Goal: Task Accomplishment & Management: Manage account settings

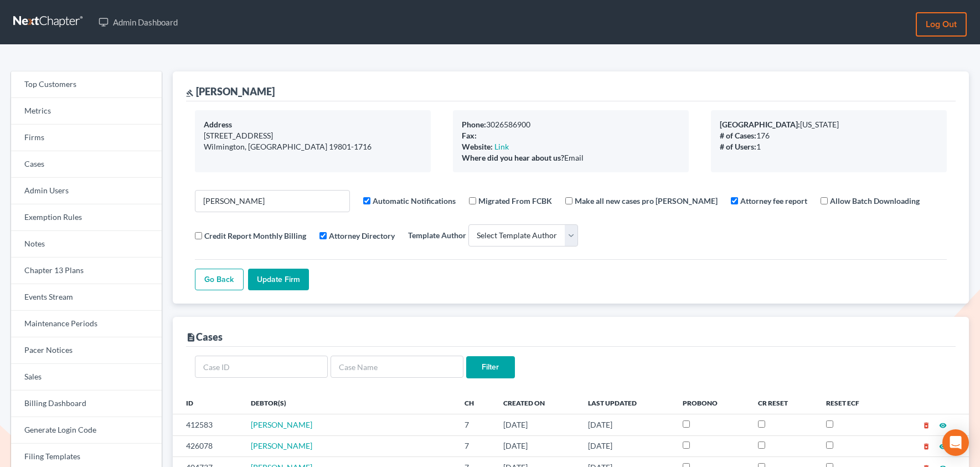
select select
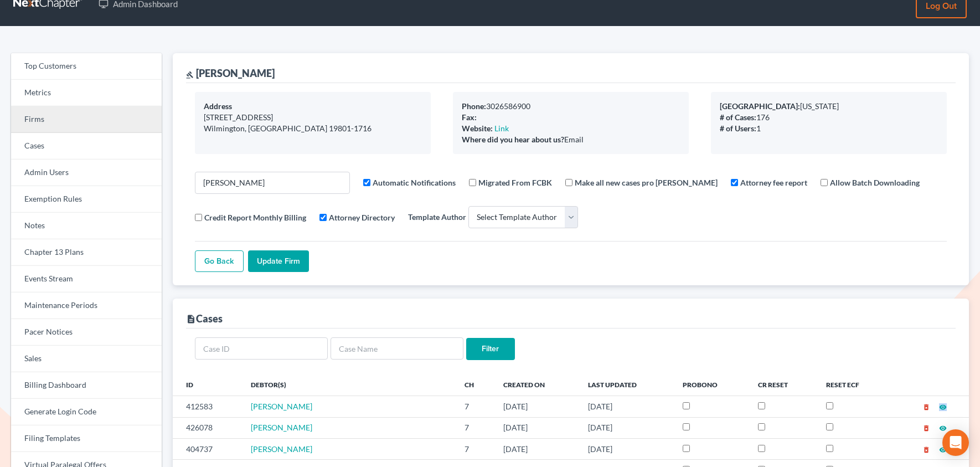
click at [59, 126] on link "Firms" at bounding box center [86, 119] width 151 height 27
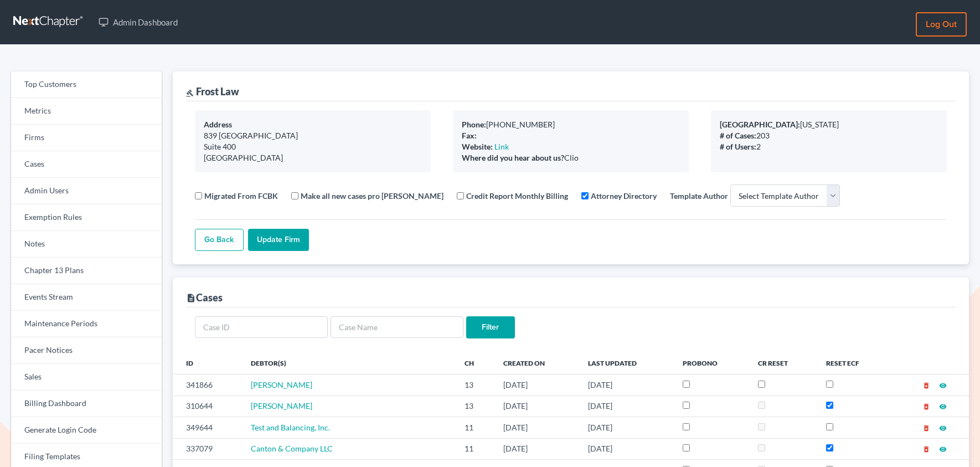
select select
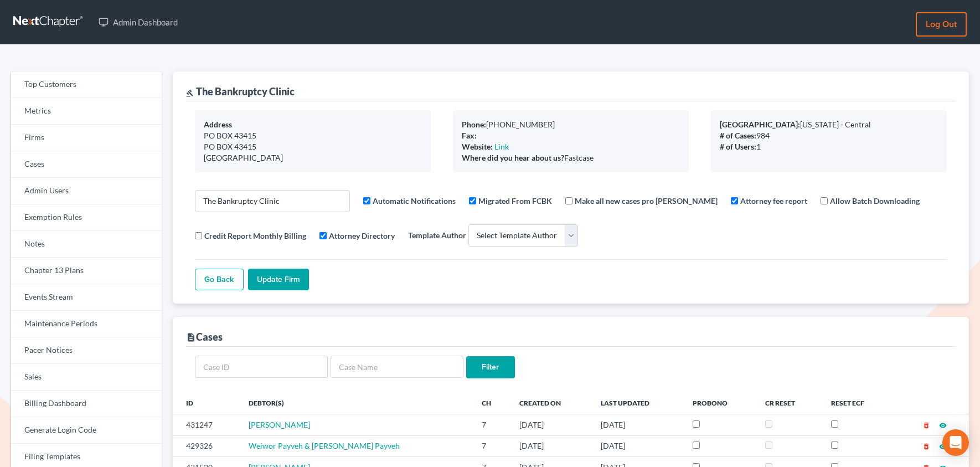
select select
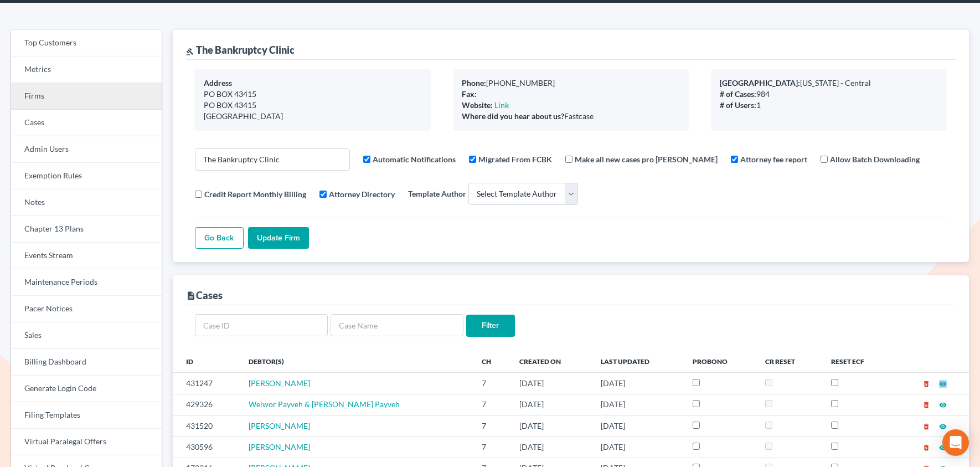
scroll to position [42, 0]
click at [48, 97] on link "Firms" at bounding box center [86, 96] width 151 height 27
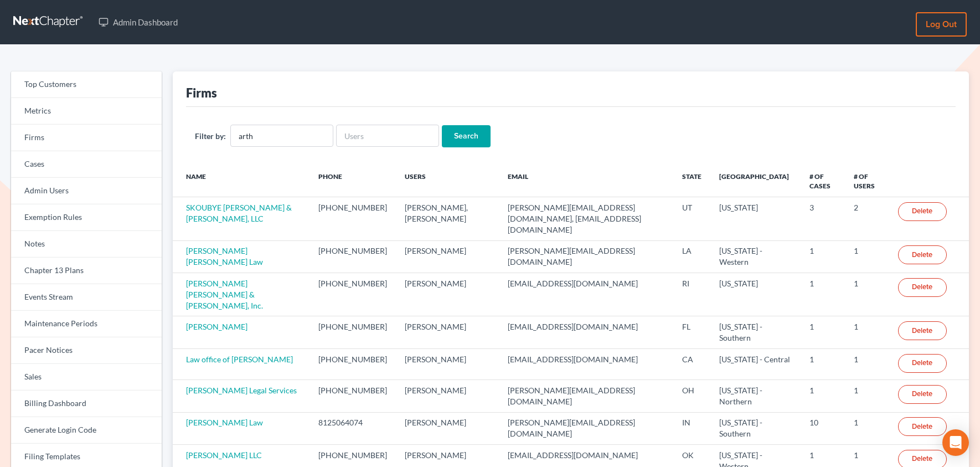
type input "Arthur L. Walker and Associates"
click at [478, 142] on input "Search" at bounding box center [466, 136] width 49 height 22
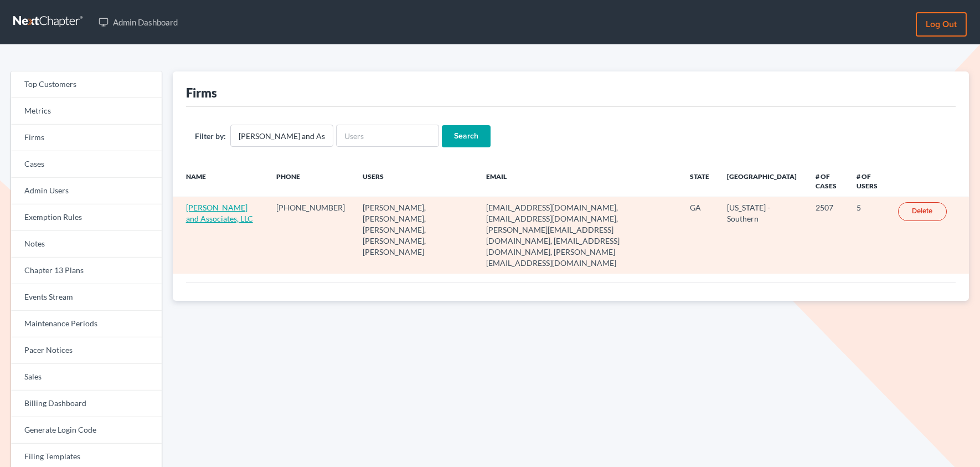
click at [224, 221] on link "Arthur L. Walker and Associates, LLC" at bounding box center [219, 213] width 67 height 20
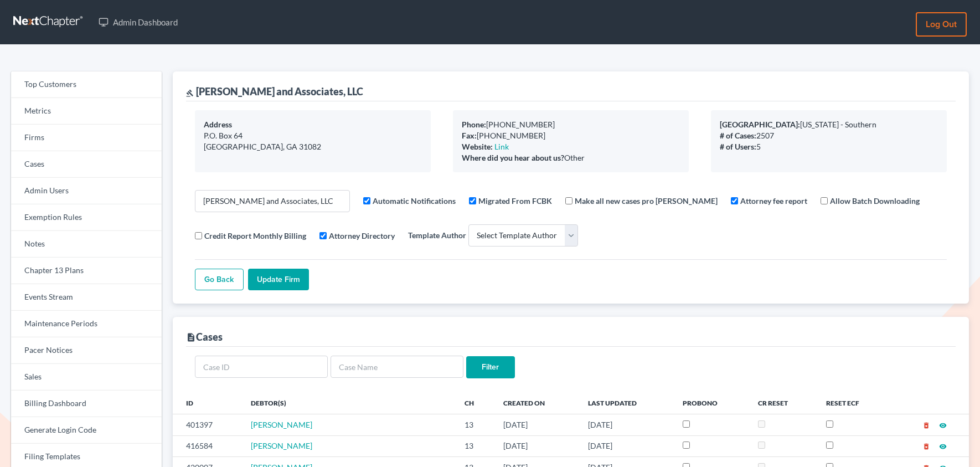
select select
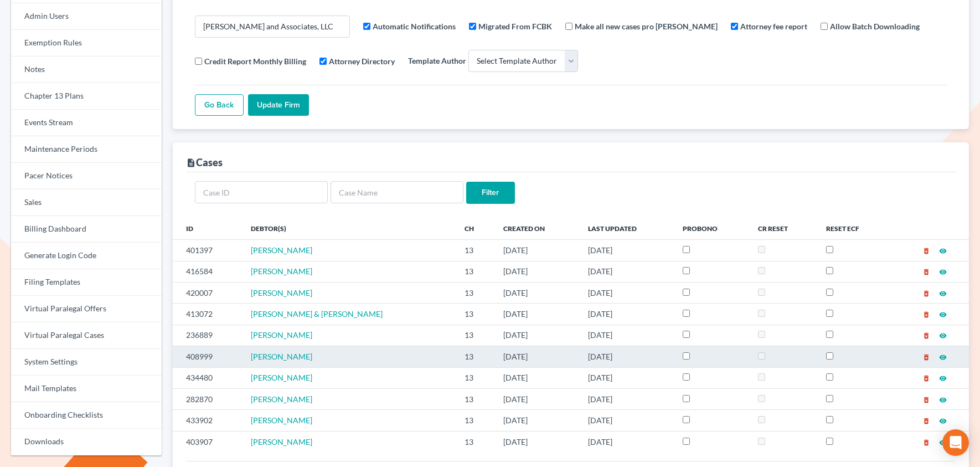
scroll to position [178, 0]
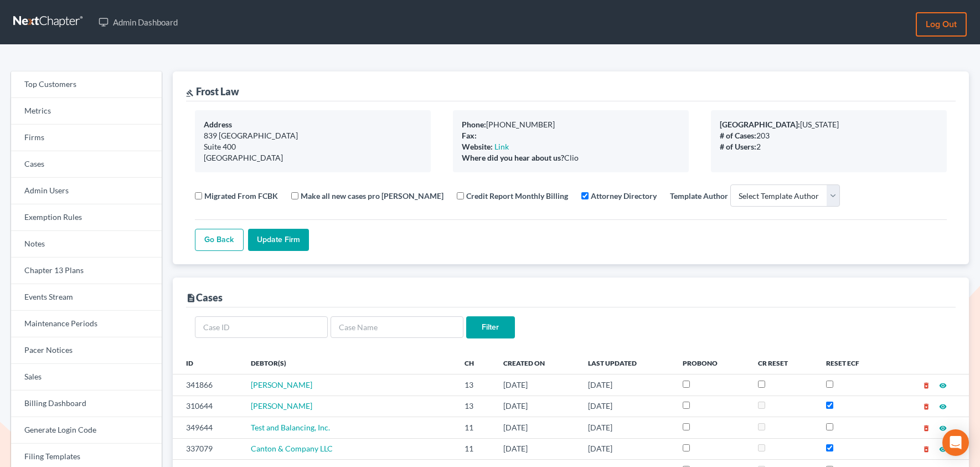
select select
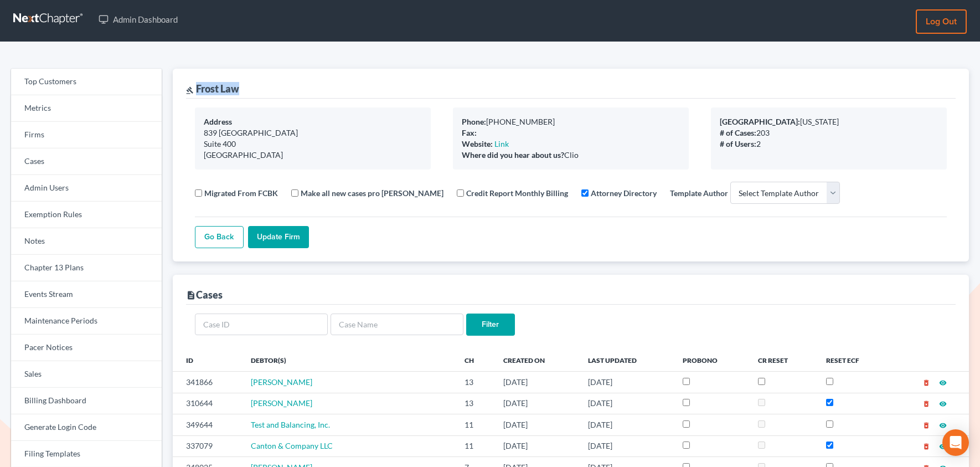
drag, startPoint x: 250, startPoint y: 89, endPoint x: 198, endPoint y: 90, distance: 52.0
click at [198, 90] on div "gavel Frost Law" at bounding box center [571, 84] width 770 height 30
copy div "Frost Law"
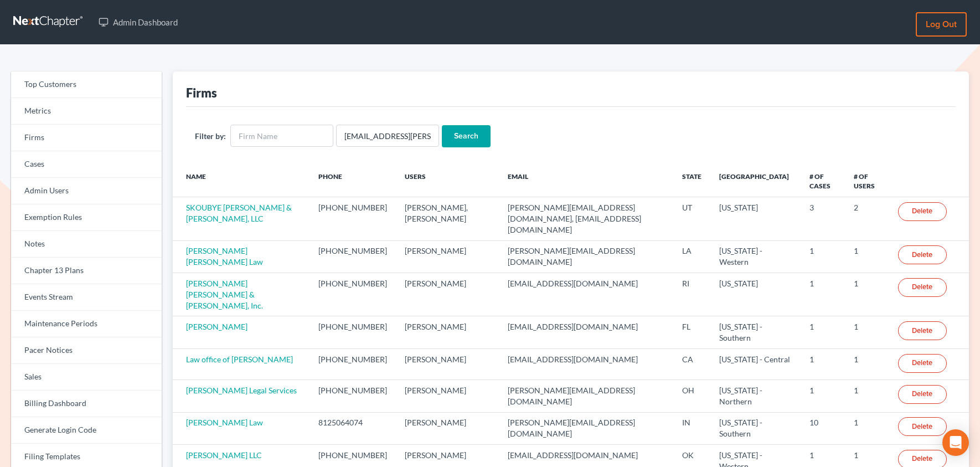
scroll to position [0, 9]
type input "[EMAIL_ADDRESS][PERSON_NAME][DOMAIN_NAME]"
click at [473, 136] on input "Search" at bounding box center [466, 136] width 49 height 22
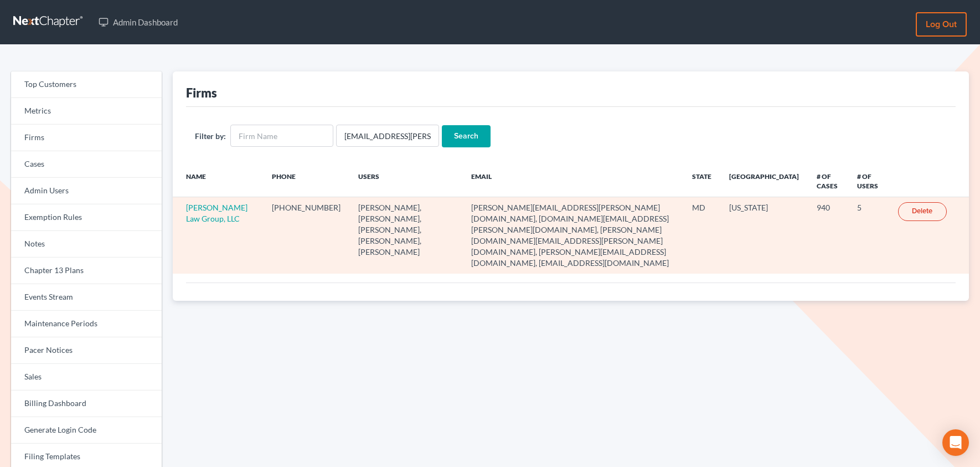
click at [209, 223] on td "Nager Law Group, LLC" at bounding box center [218, 235] width 91 height 76
click at [210, 220] on link "Nager Law Group, LLC" at bounding box center [216, 213] width 61 height 20
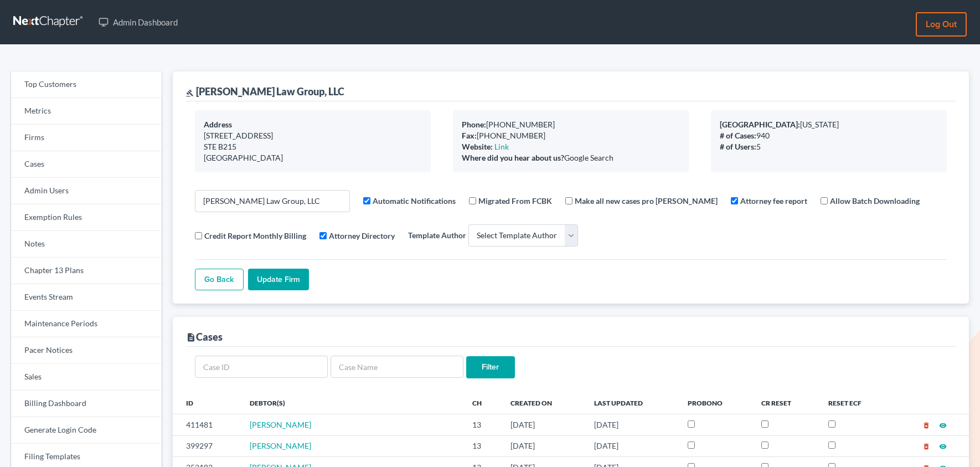
select select
click at [254, 197] on input "Nager Law Group, LLC" at bounding box center [272, 201] width 155 height 22
paste input "Frost Law"
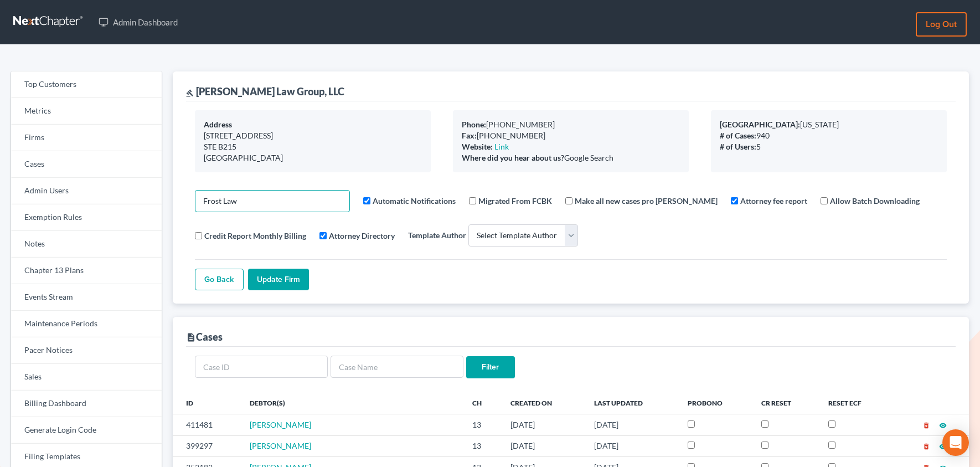
type input "Frost Law"
click at [286, 279] on input "Update Firm" at bounding box center [278, 279] width 61 height 22
select select
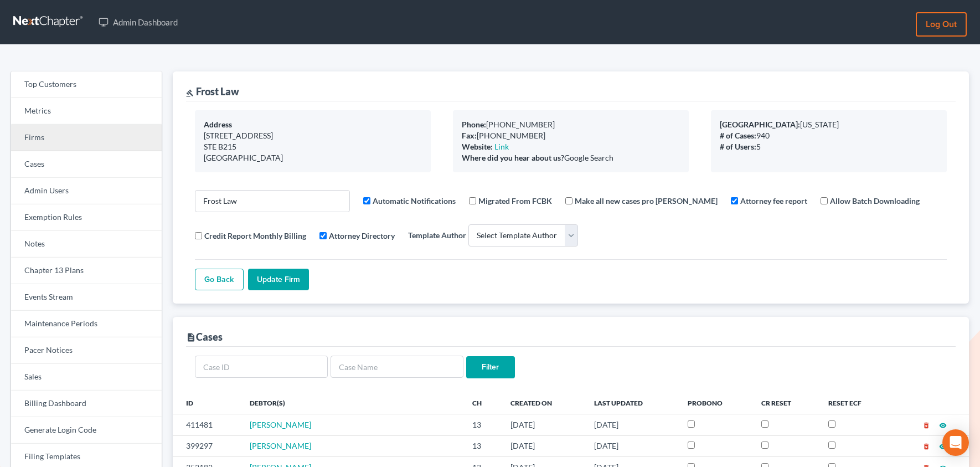
click at [45, 143] on link "Firms" at bounding box center [86, 138] width 151 height 27
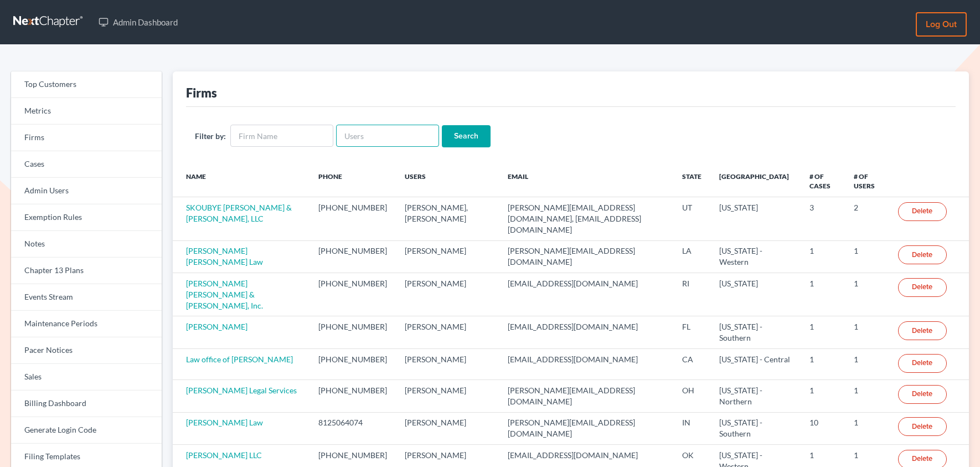
click at [375, 137] on input "text" at bounding box center [387, 136] width 103 height 22
paste input "[EMAIL_ADDRESS][DOMAIN_NAME]"
type input "[EMAIL_ADDRESS][DOMAIN_NAME]"
click at [442, 125] on input "Search" at bounding box center [466, 136] width 49 height 22
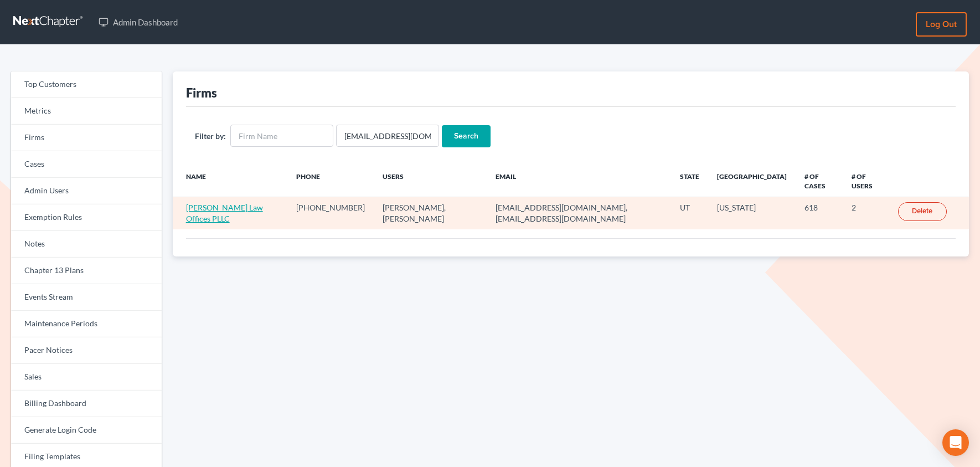
click at [214, 204] on link "[PERSON_NAME] Law Offices PLLC" at bounding box center [224, 213] width 77 height 20
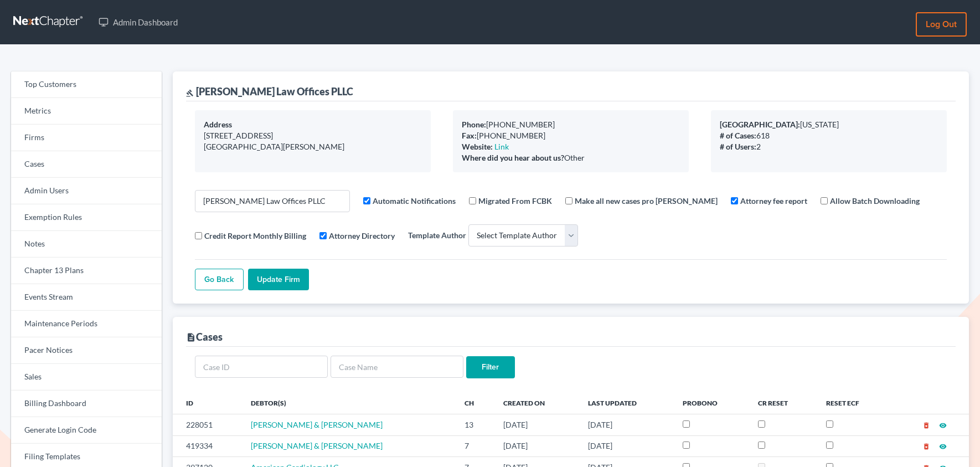
select select
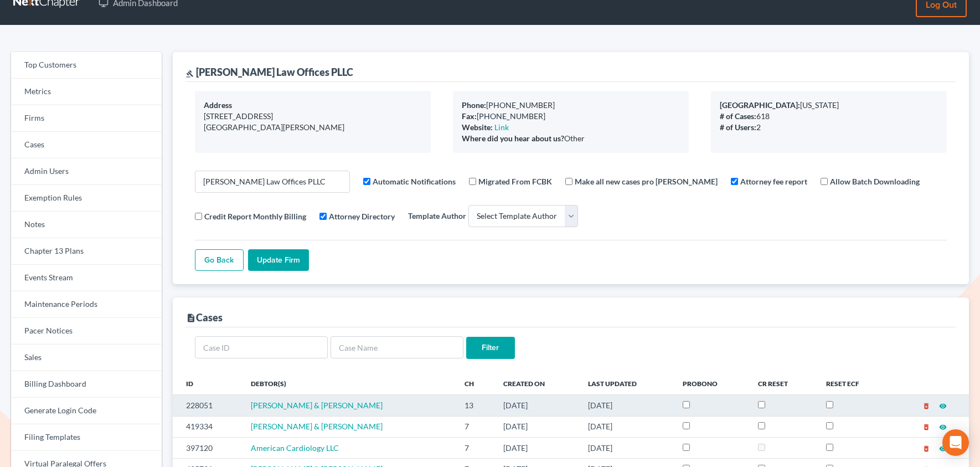
scroll to position [28, 0]
